Goal: Task Accomplishment & Management: Complete application form

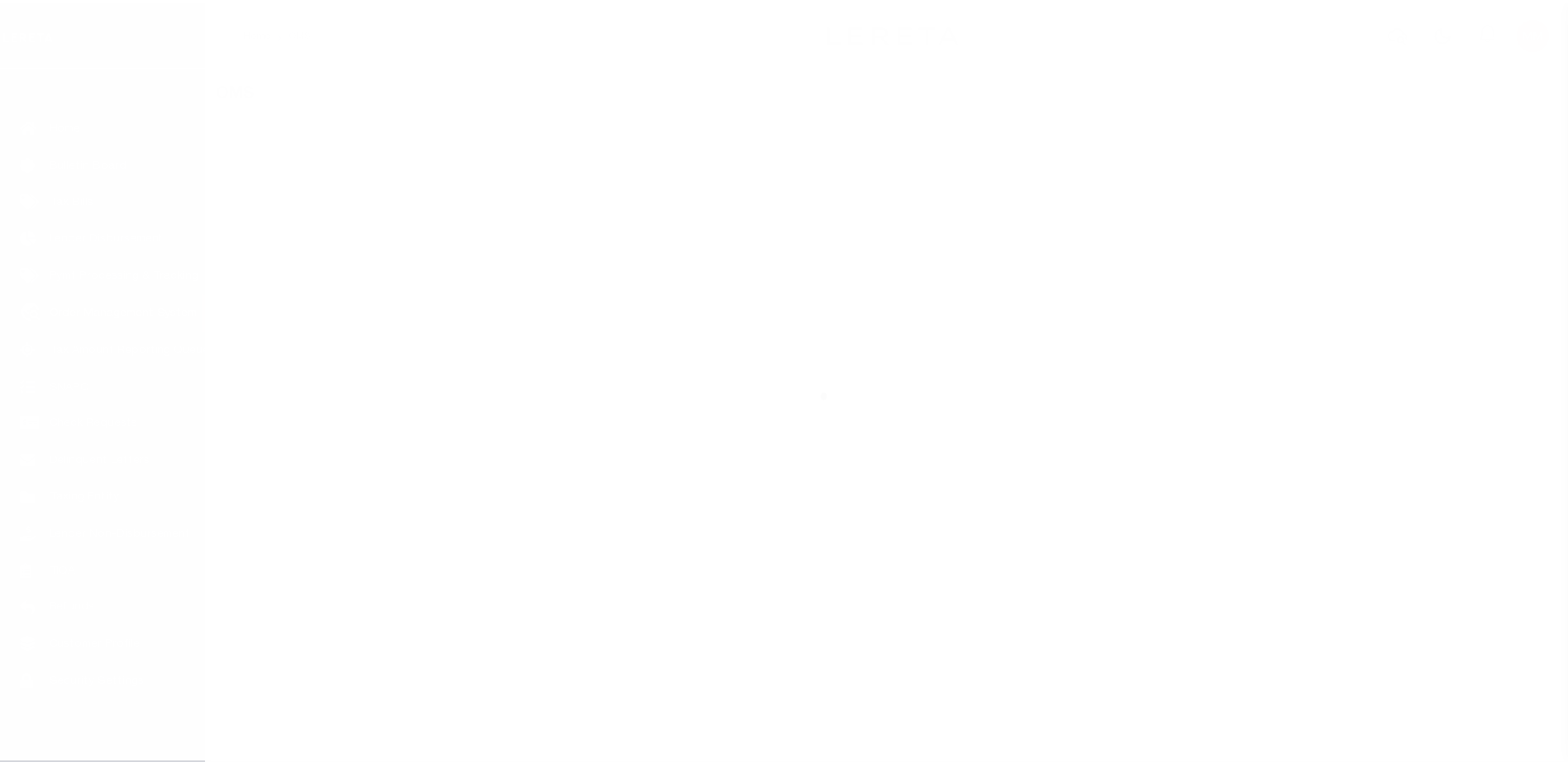
scroll to position [41, 0]
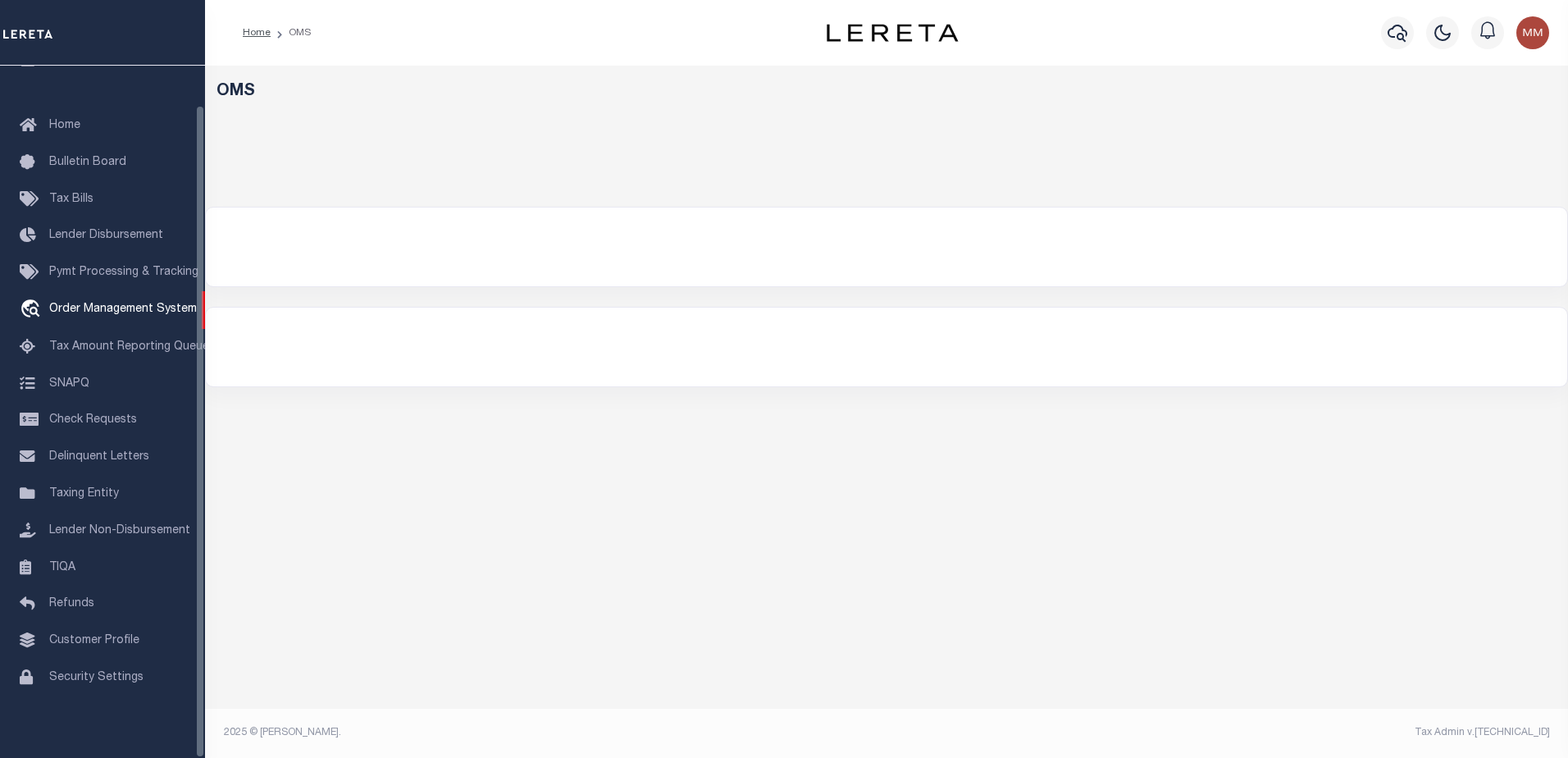
select select "200"
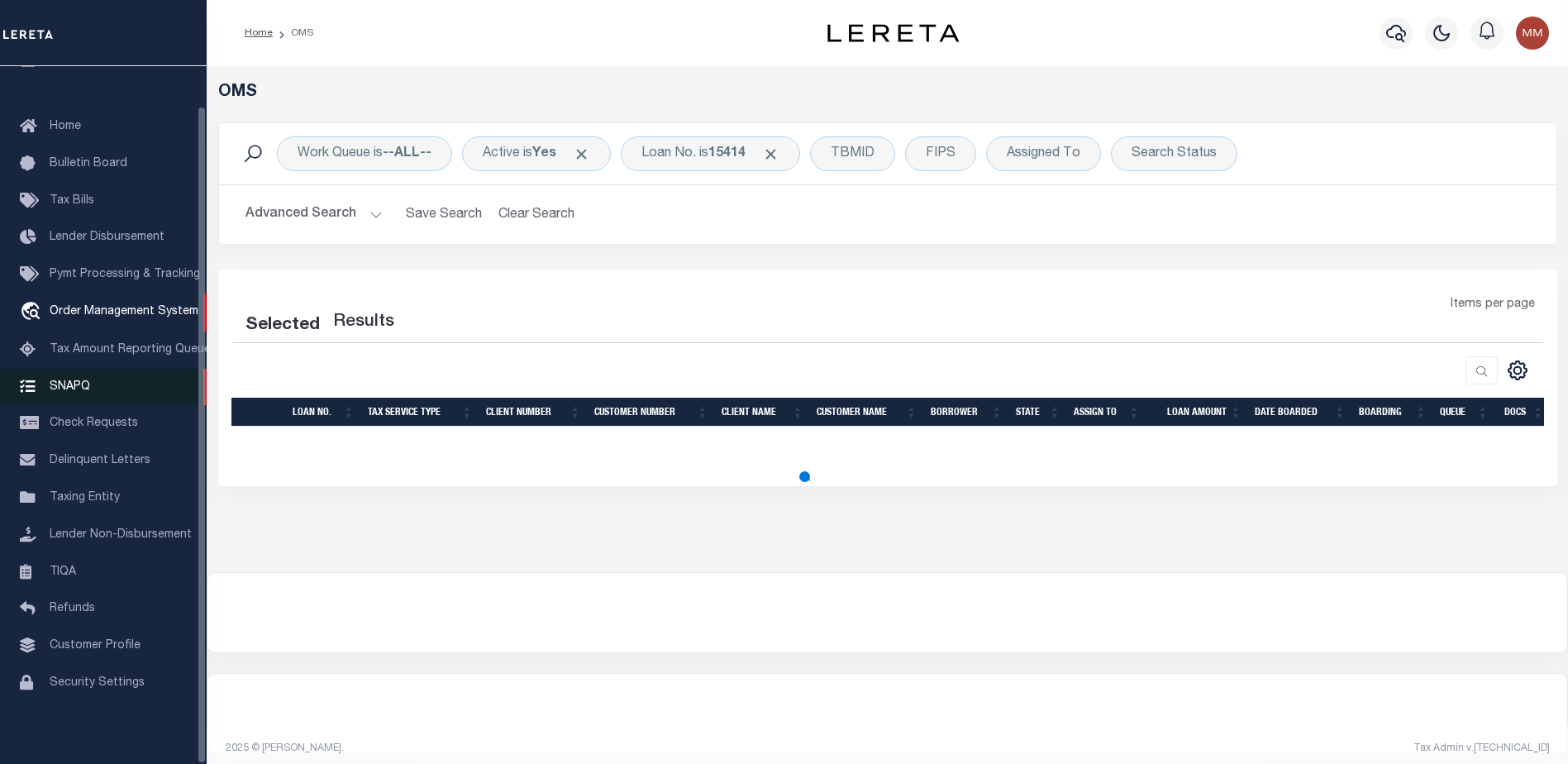
select select "200"
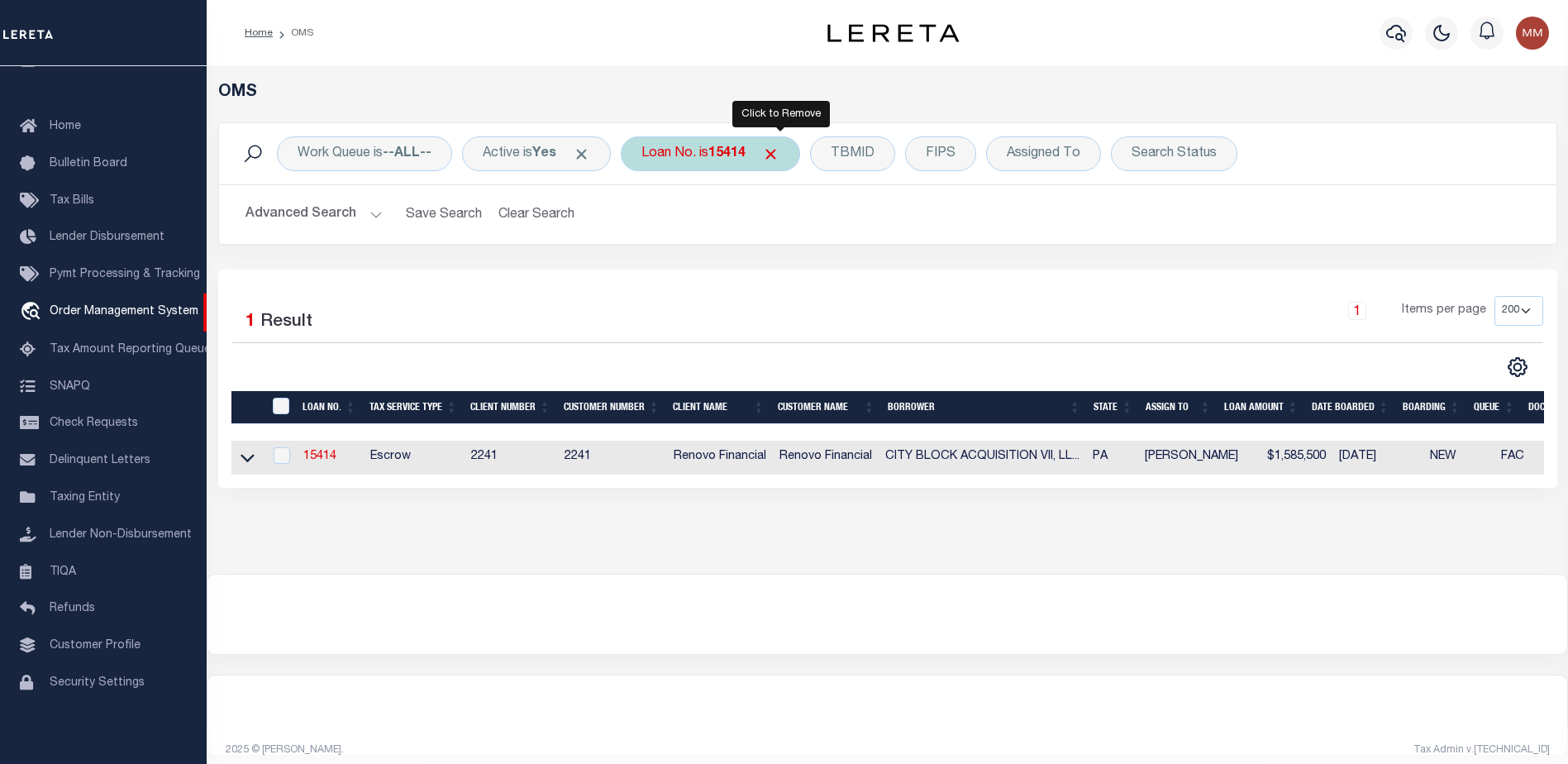
click at [775, 146] on span "Click to Remove" at bounding box center [771, 154] width 18 height 18
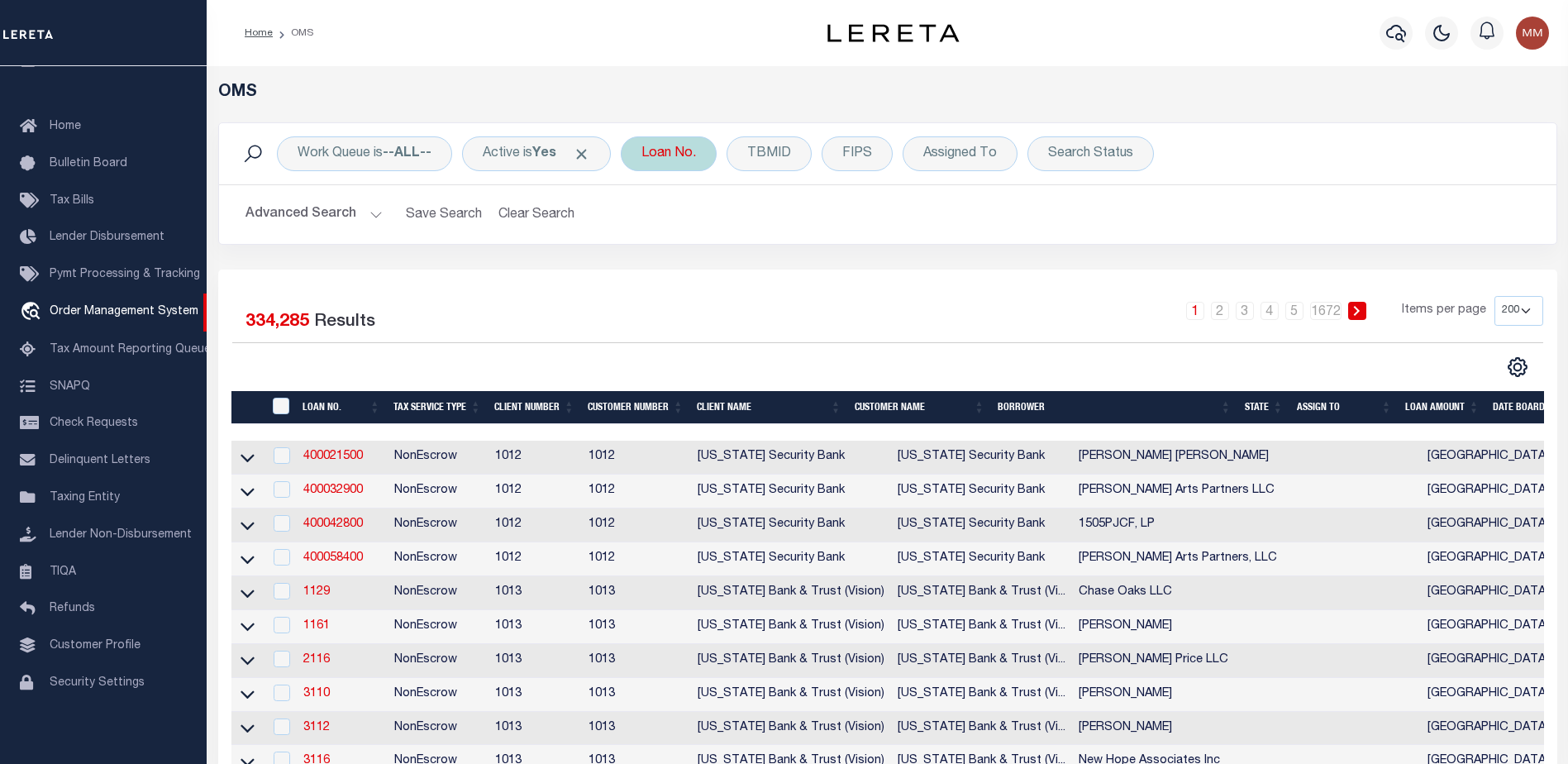
click at [698, 156] on div "Loan No." at bounding box center [669, 153] width 96 height 34
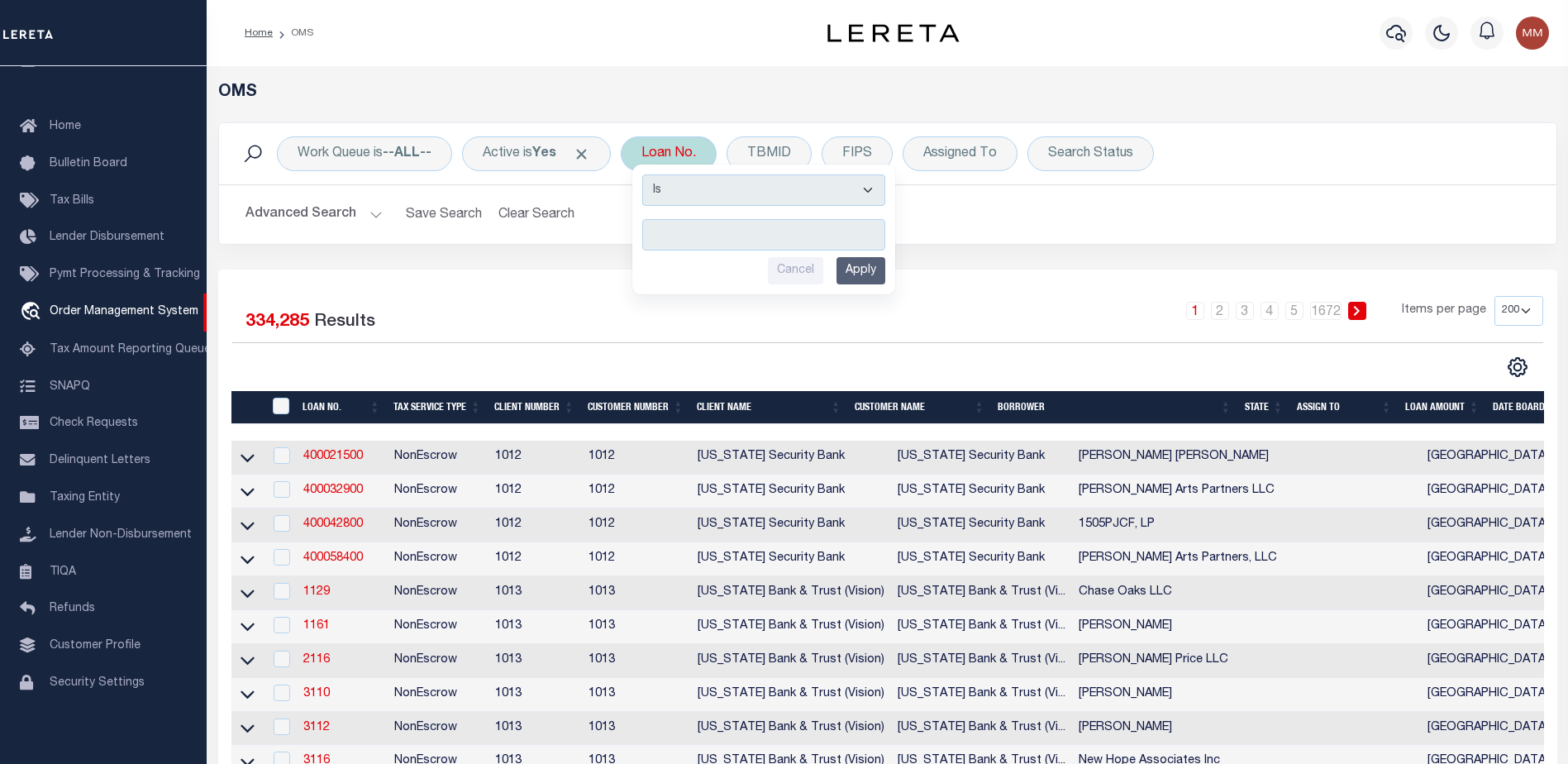
click at [700, 227] on input "text" at bounding box center [764, 235] width 243 height 32
type input "15414"
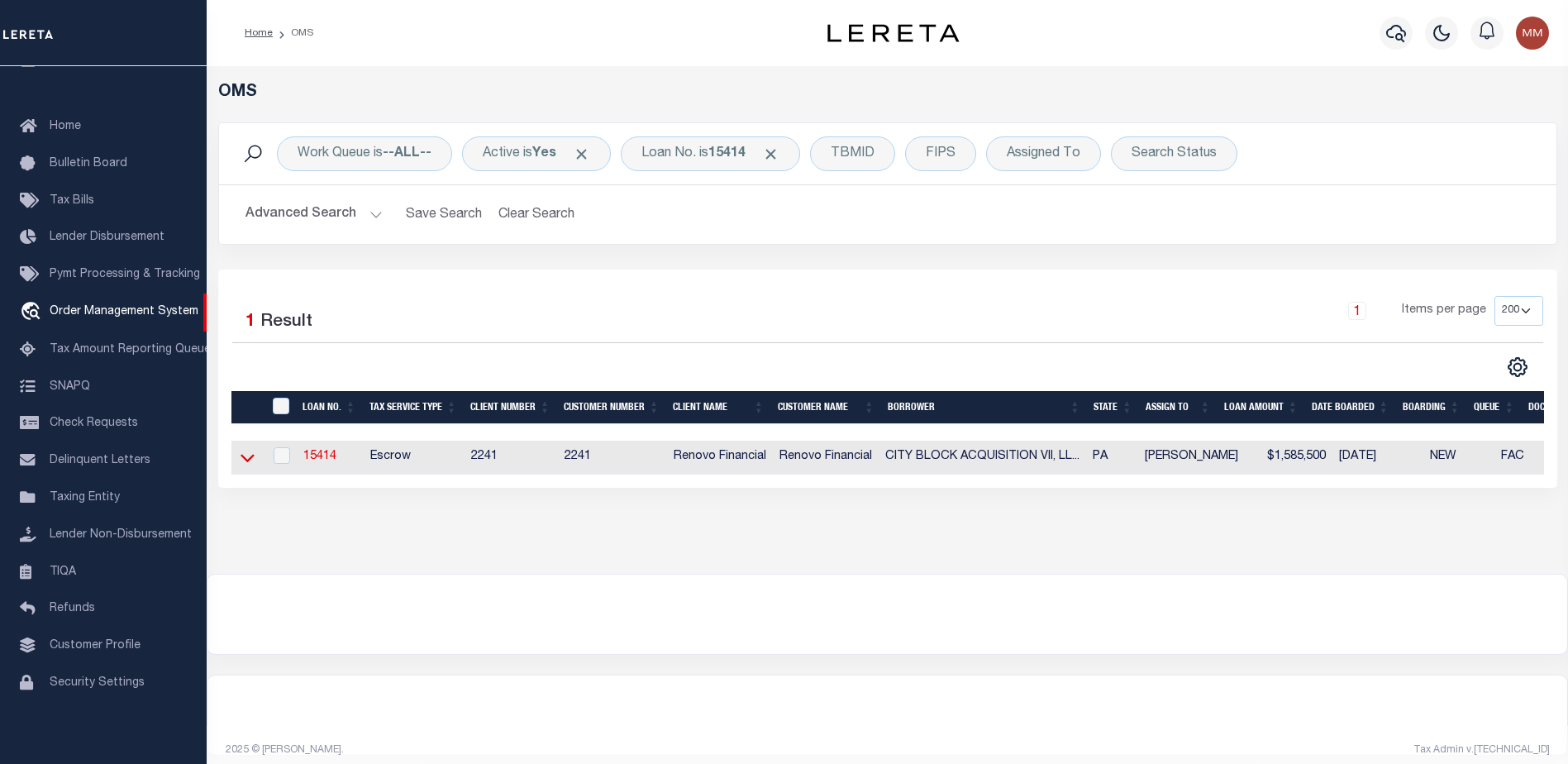
click at [251, 457] on icon at bounding box center [247, 458] width 14 height 18
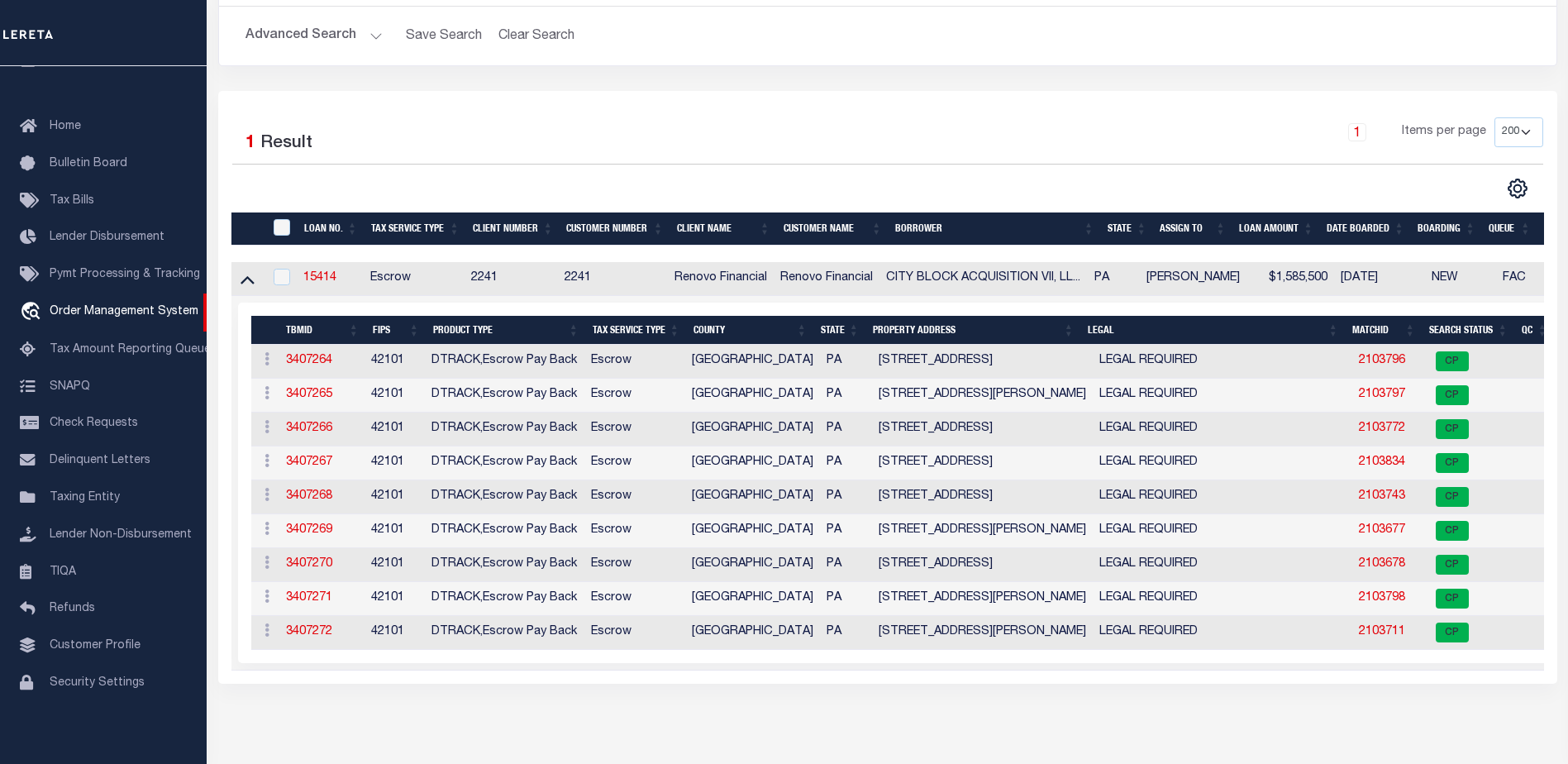
scroll to position [248, 0]
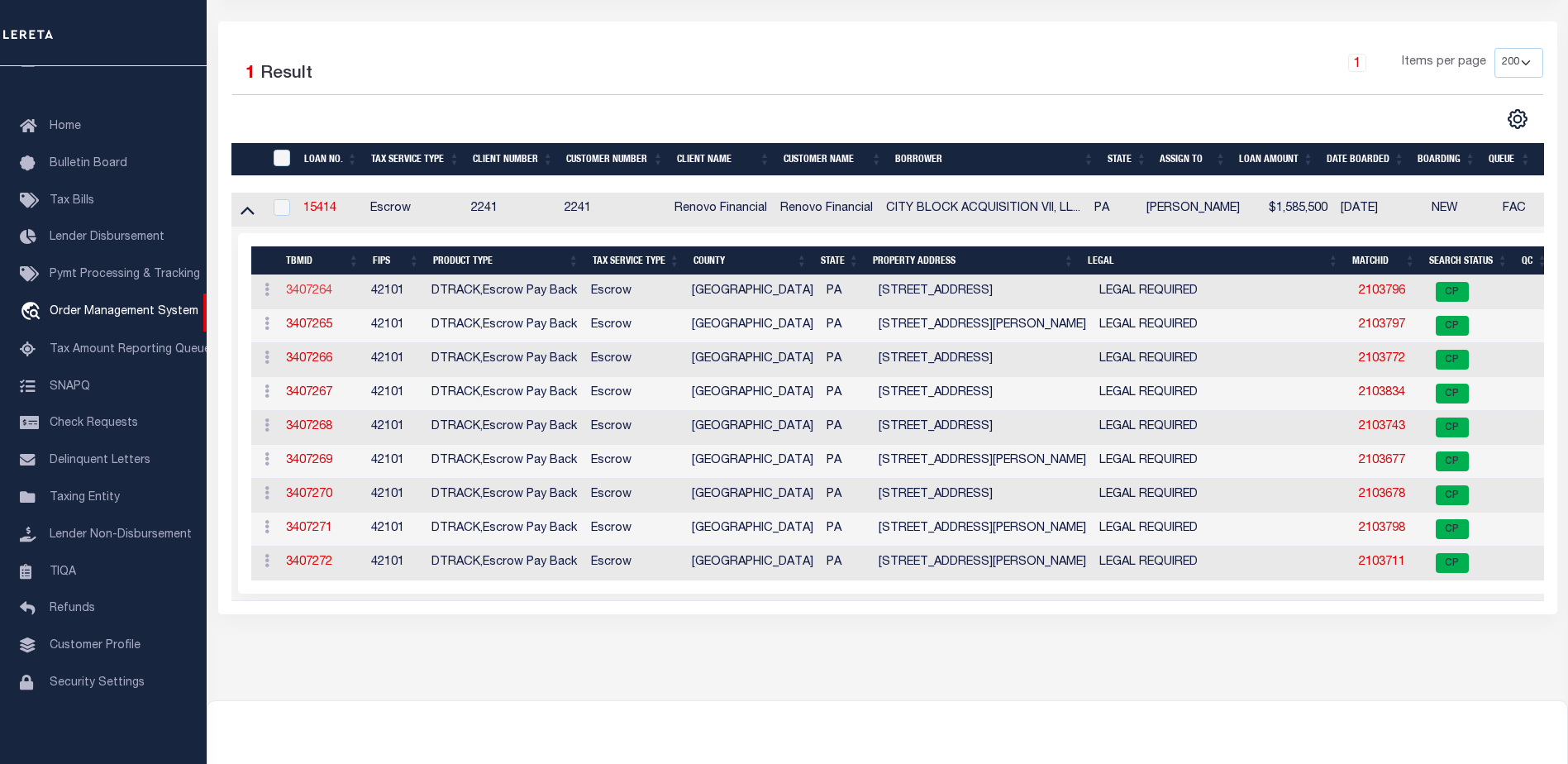
click at [317, 293] on link "3407264" at bounding box center [309, 290] width 47 height 11
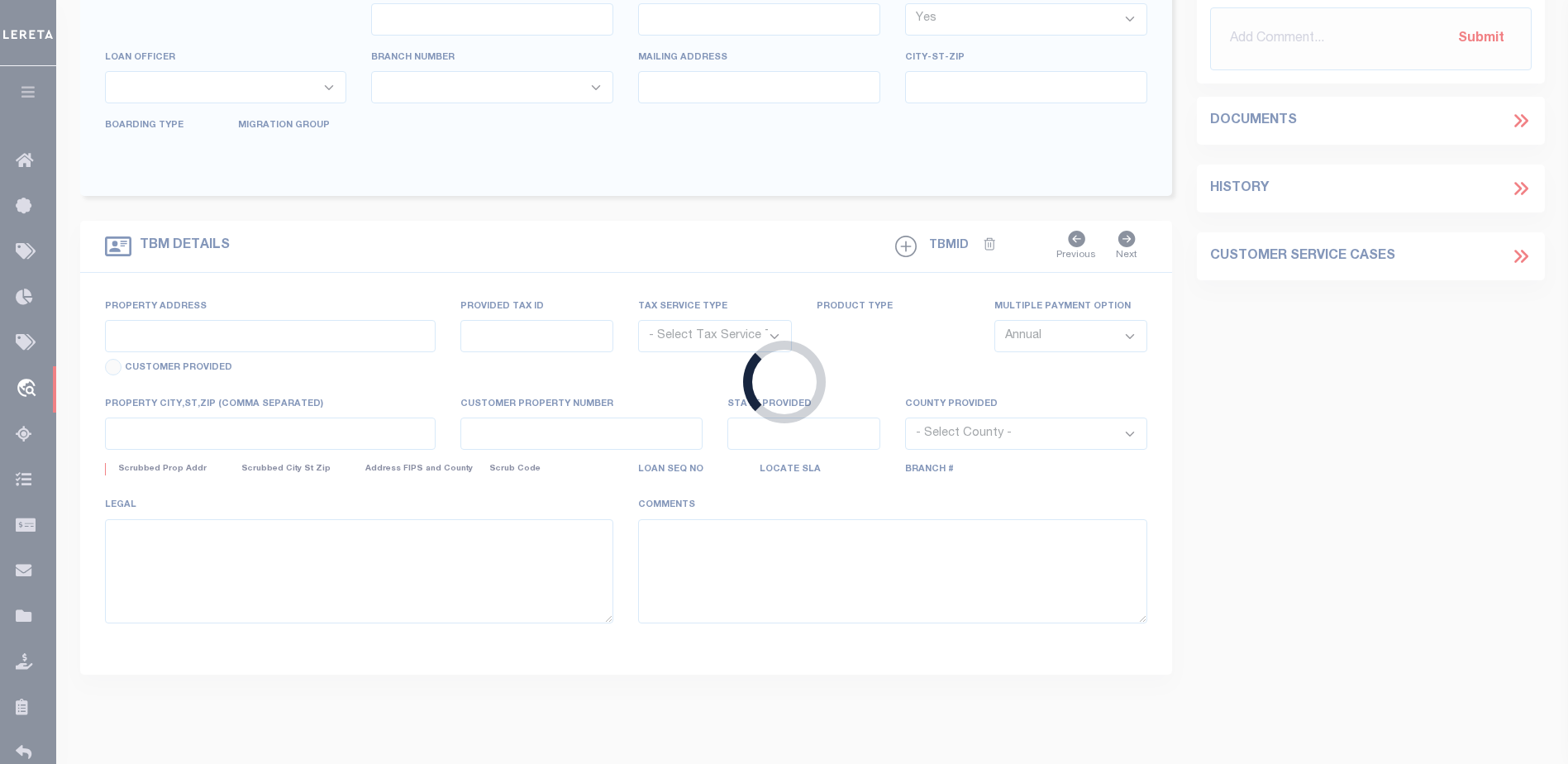
type input "15414"
type input "CITY BLOCK ACQUISITION VII, LLC"
select select
type input "[STREET_ADDRESS][PERSON_NAME]"
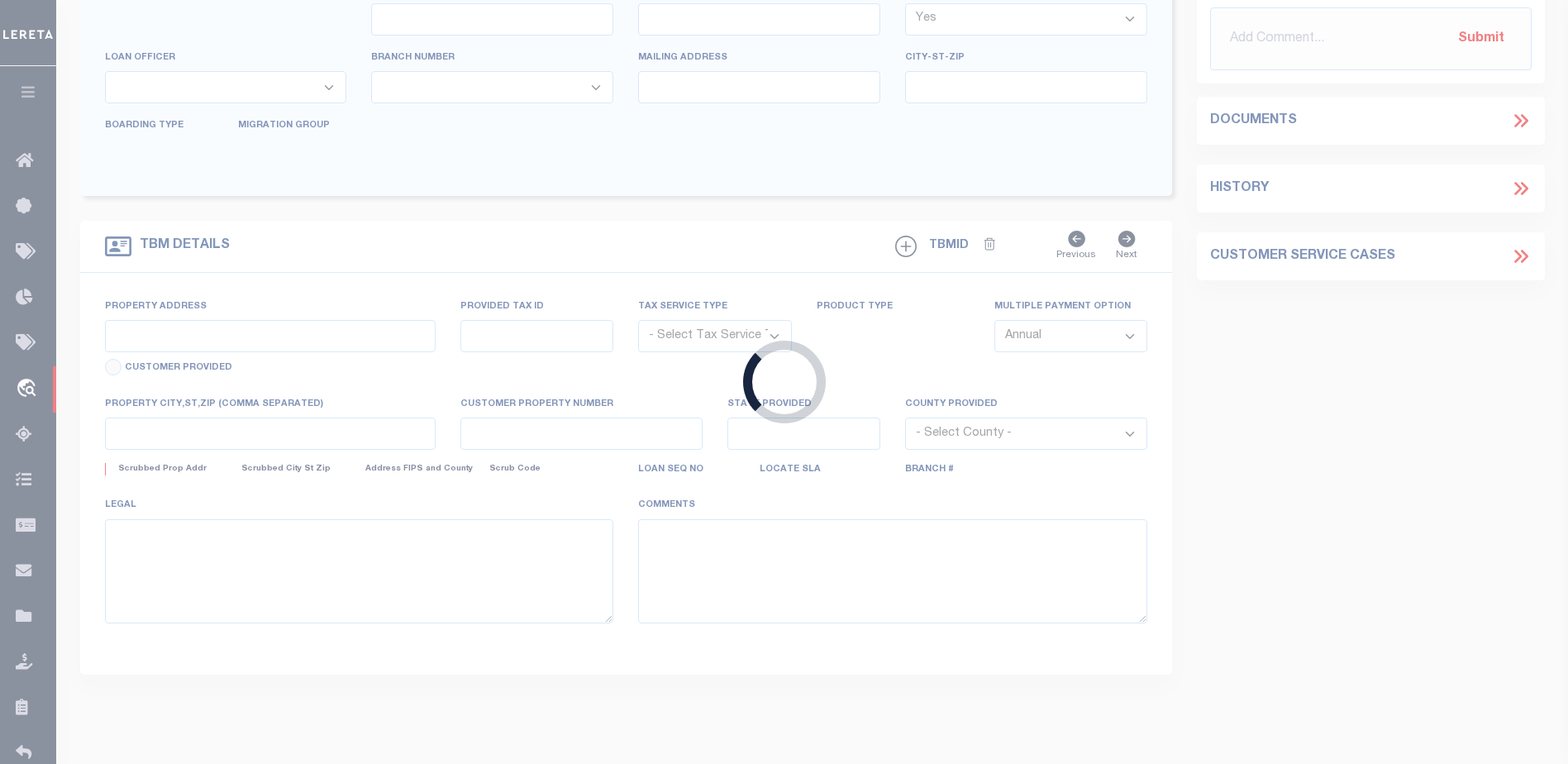
type input "[GEOGRAPHIC_DATA] [GEOGRAPHIC_DATA] 18966"
select select "10"
select select "Escrow"
select select "25066"
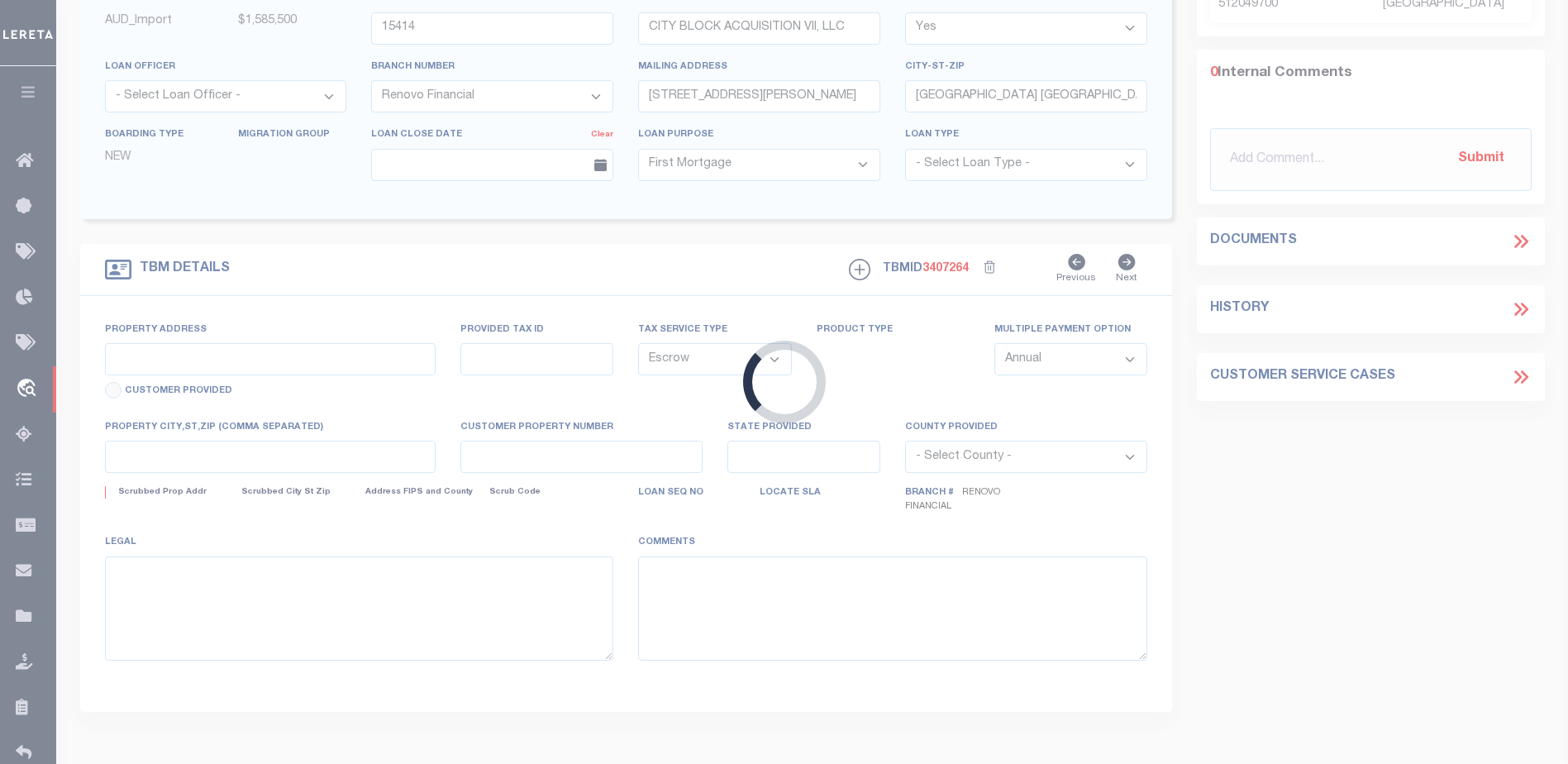
type input "1620 South 52nd Street"
select select
type input "Philadelphia, PA 19143"
type input "a0kUS000007MwXZ"
type input "PA"
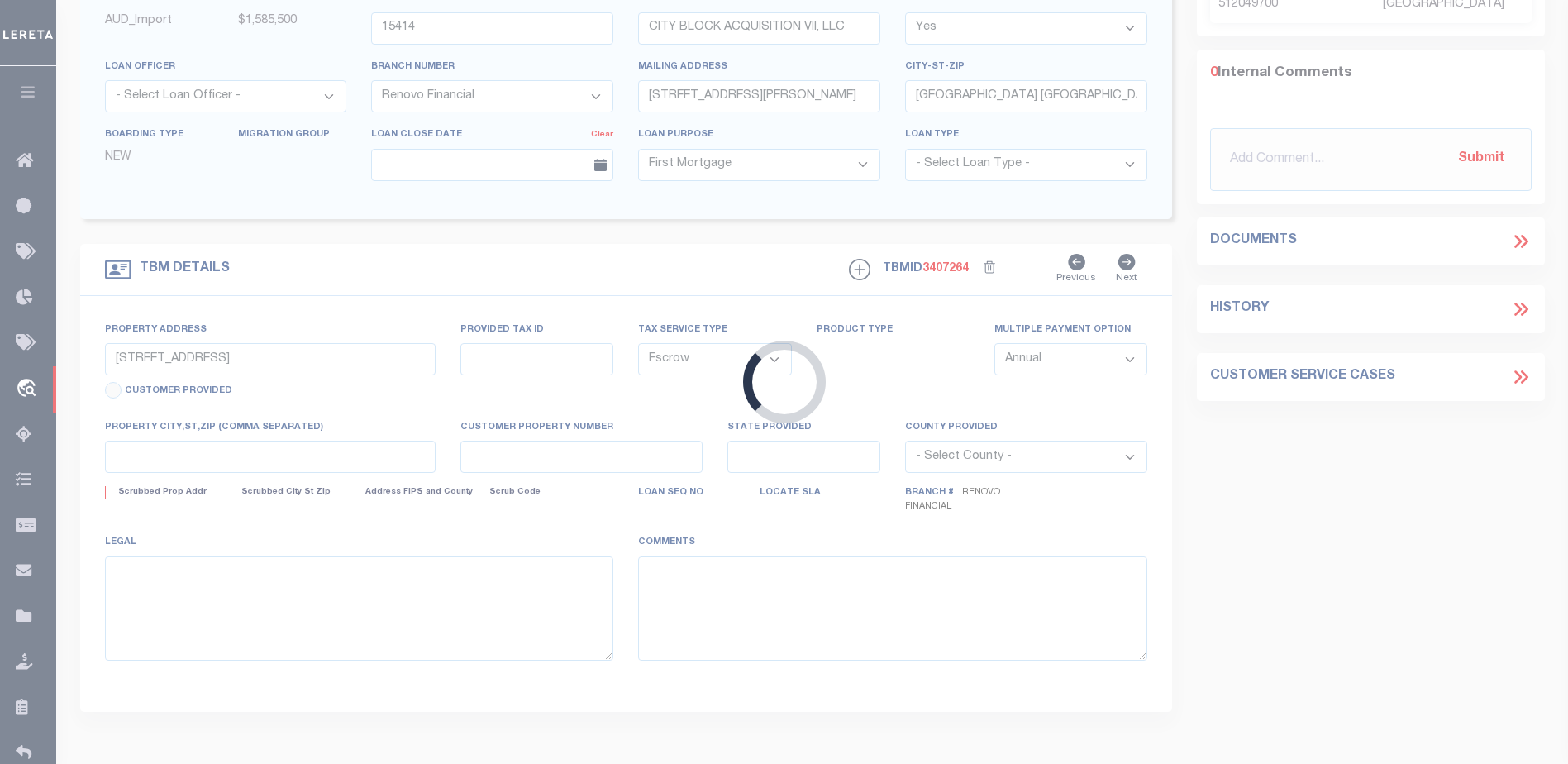
select select
type textarea "LEGAL REQUIRED"
type textarea "Liability Limited to Customer Provided Parcel"
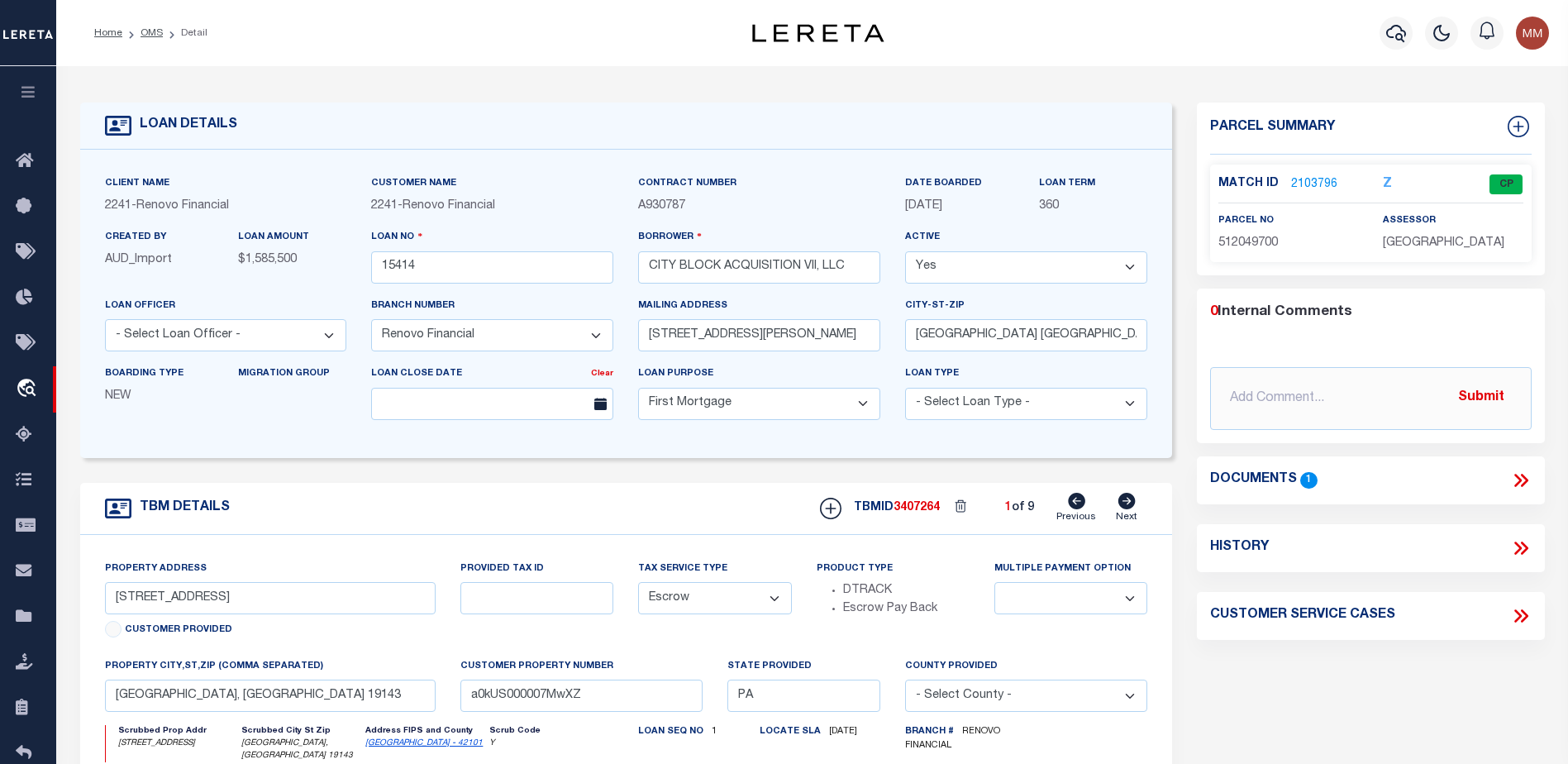
click at [1125, 501] on icon at bounding box center [1127, 501] width 18 height 17
type input "[STREET_ADDRESS][PERSON_NAME]"
select select
type input "[GEOGRAPHIC_DATA], [GEOGRAPHIC_DATA] 19139"
type input "a0kUS000007MwR7"
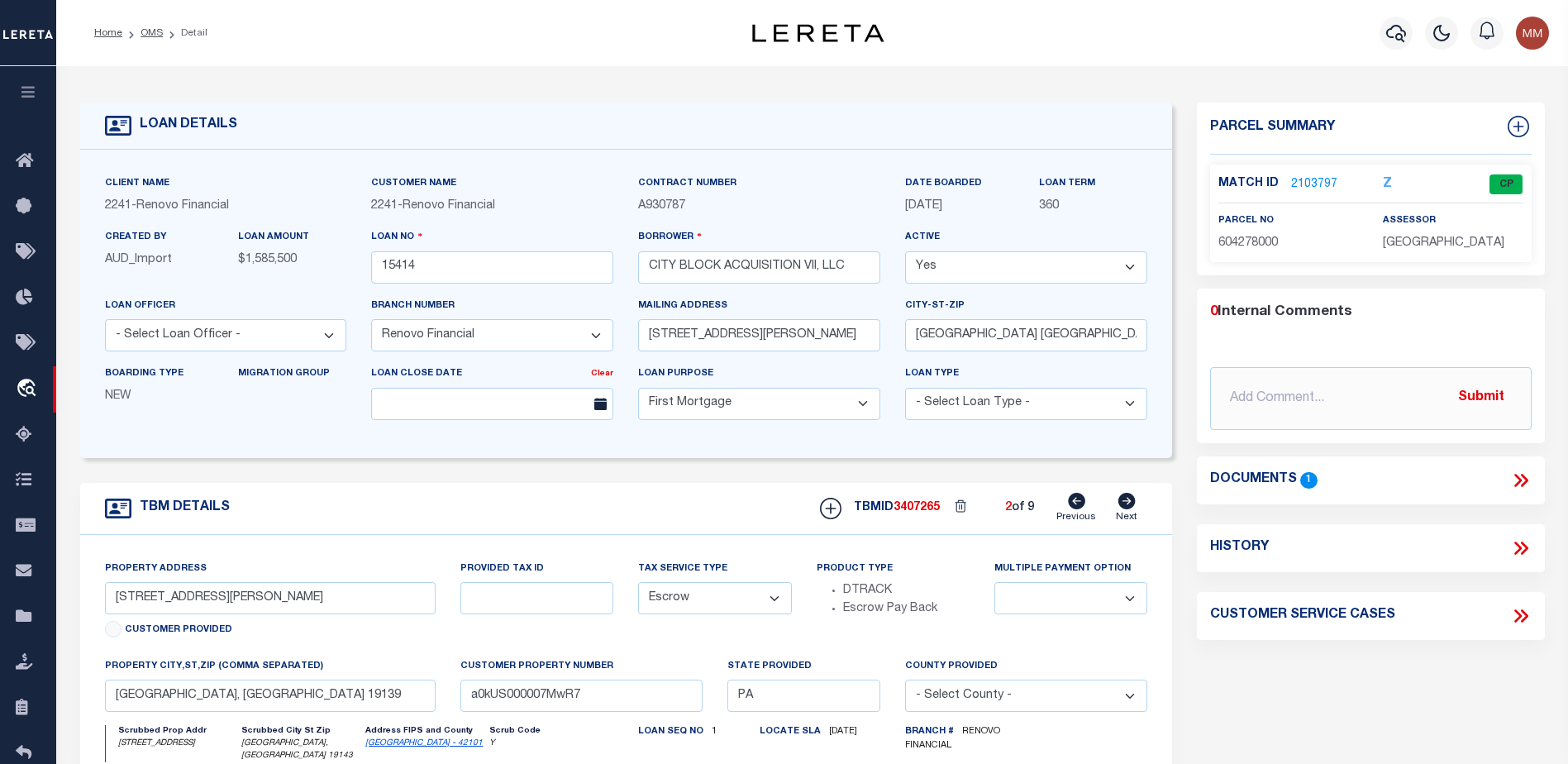
select select
click at [1296, 184] on link "2103797" at bounding box center [1315, 185] width 47 height 18
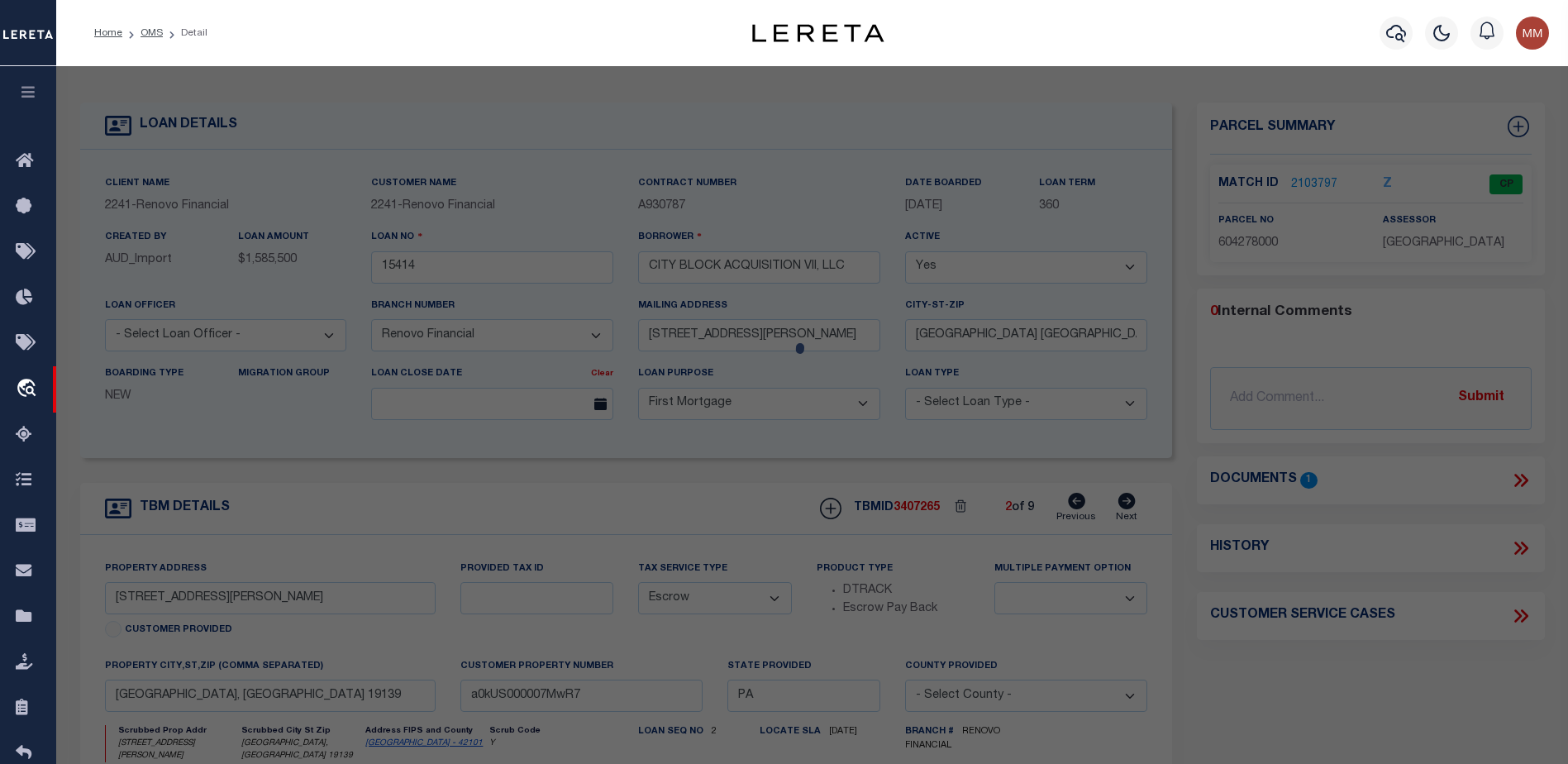
checkbox input "false"
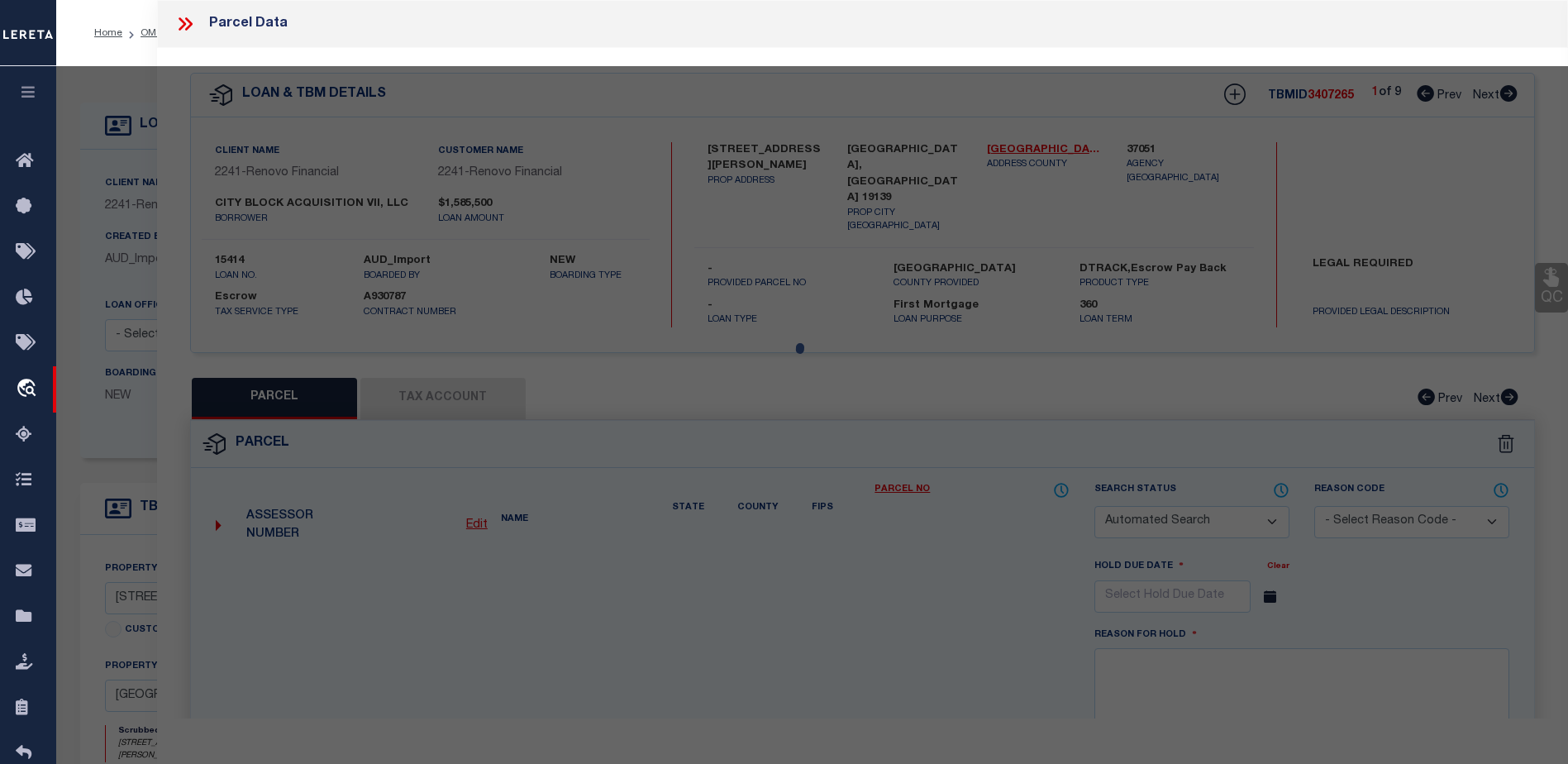
select select "CP"
type input "CITY BLOCK ACQUISITION IX LLC"
select select "AGW"
select select
type input "216 S CECIL ST"
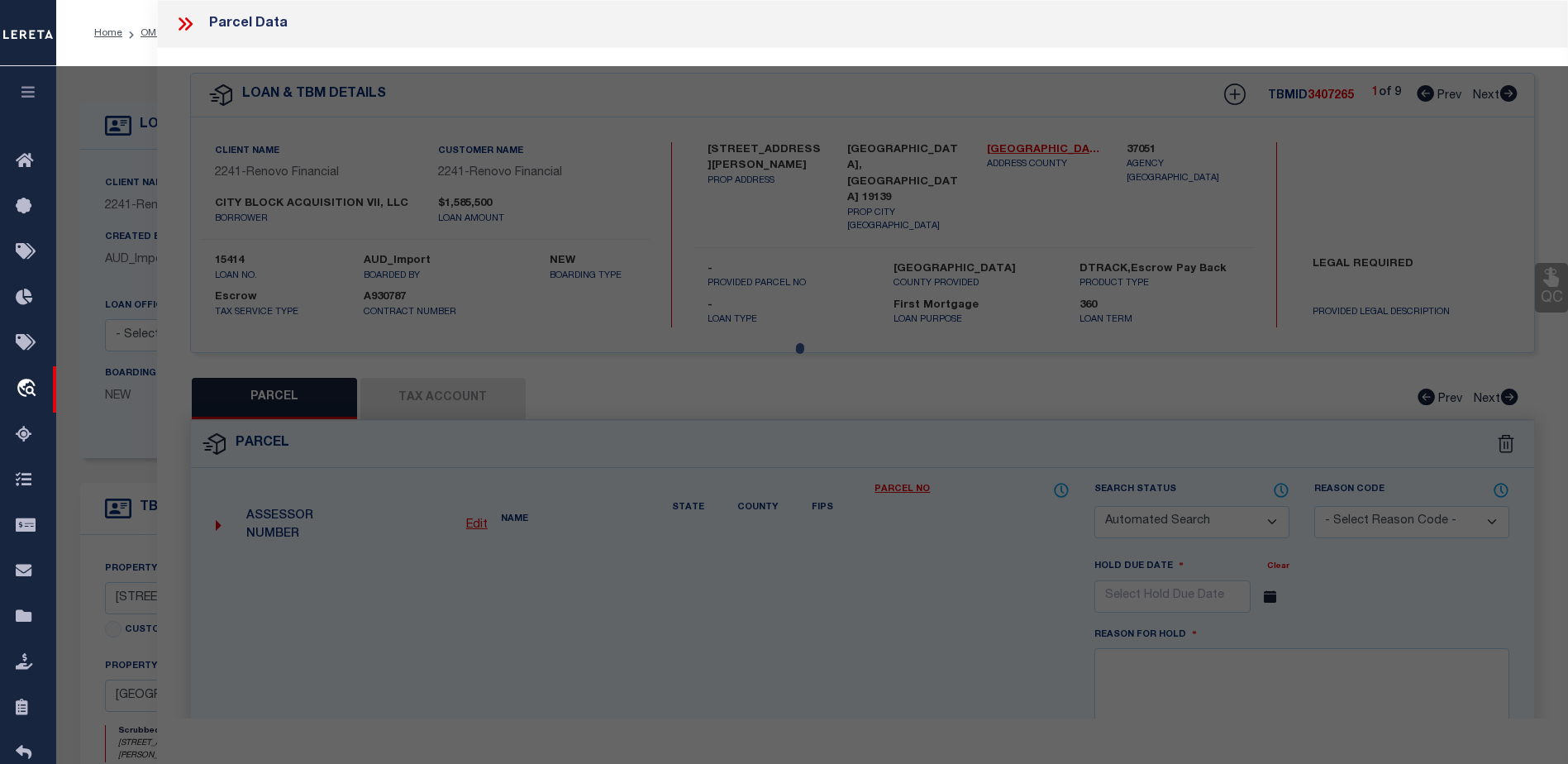
type textarea "ROW PORCH FRONT"
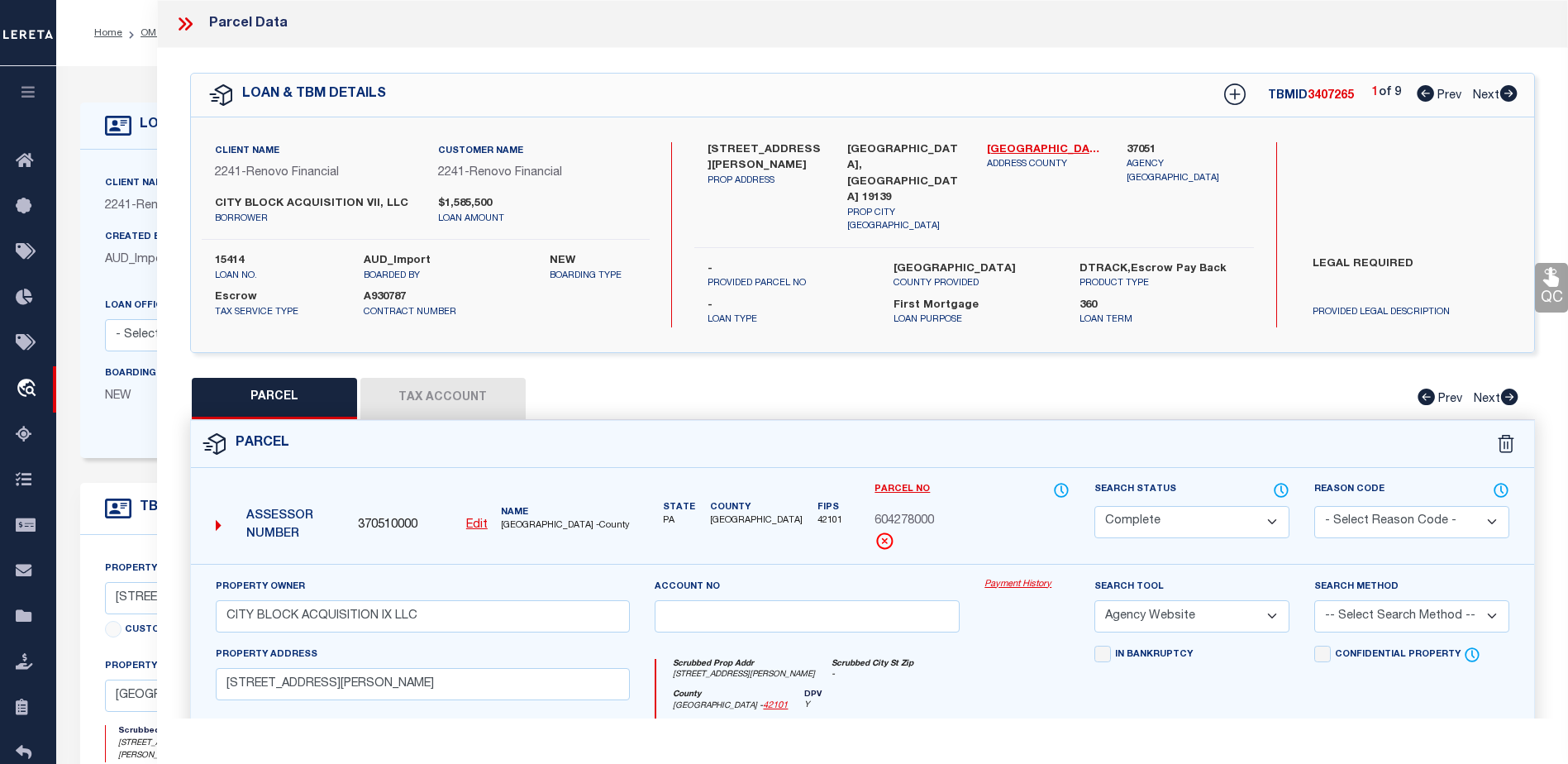
click at [1003, 578] on link "Payment History" at bounding box center [1027, 585] width 85 height 14
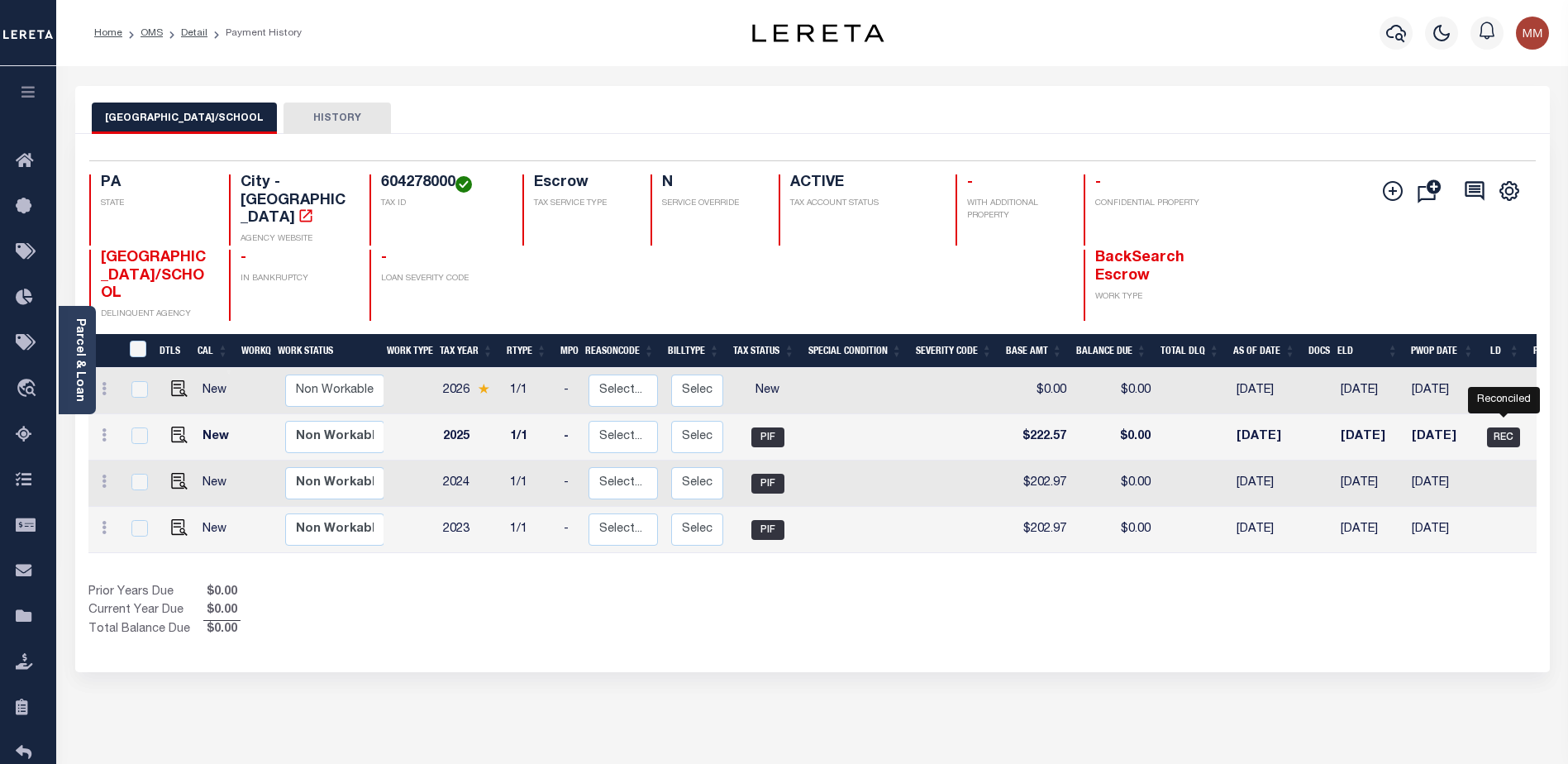
click at [1499, 428] on span "REC" at bounding box center [1504, 437] width 33 height 20
checkbox input "true"
